Goal: Task Accomplishment & Management: Use online tool/utility

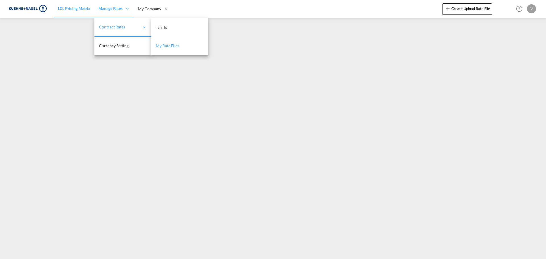
click at [183, 47] on link "My Rate Files" at bounding box center [179, 46] width 57 height 18
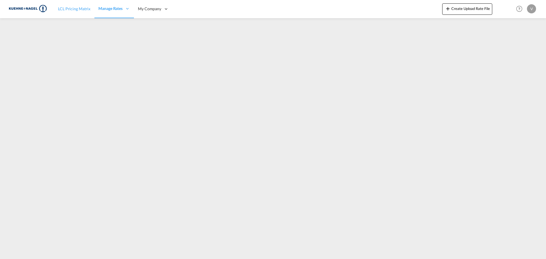
click at [64, 6] on span "LCL Pricing Matrix" at bounding box center [74, 9] width 32 height 6
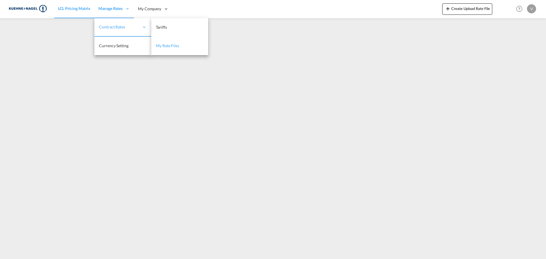
click at [165, 47] on span "My Rate Files" at bounding box center [167, 45] width 23 height 5
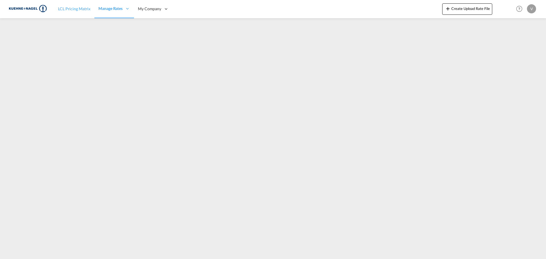
click at [75, 7] on span "LCL Pricing Matrix" at bounding box center [74, 8] width 32 height 5
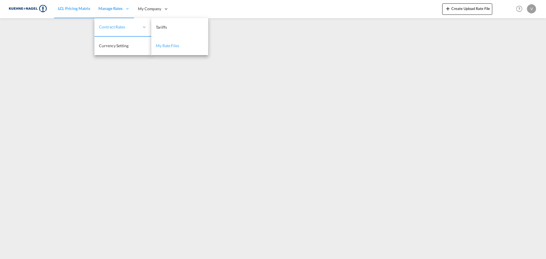
click at [159, 47] on span "My Rate Files" at bounding box center [167, 45] width 23 height 5
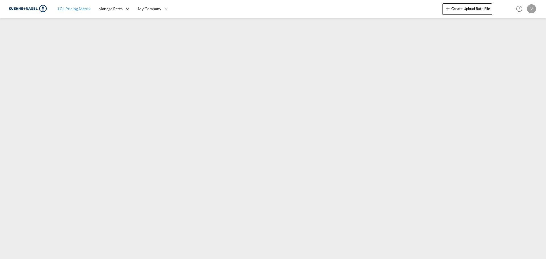
click at [76, 12] on link "LCL Pricing Matrix" at bounding box center [74, 9] width 40 height 18
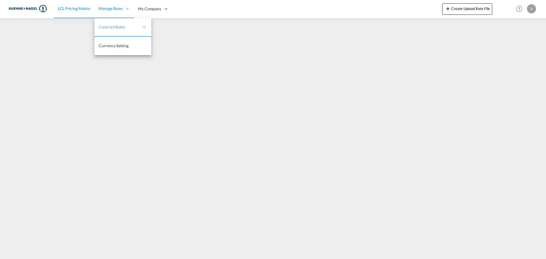
click at [109, 10] on span "Manage Rates" at bounding box center [110, 9] width 24 height 6
click at [156, 46] on span "My Rate Files" at bounding box center [167, 45] width 23 height 5
click at [90, 8] on link "LCL Pricing Matrix" at bounding box center [74, 9] width 40 height 18
